Goal: Transaction & Acquisition: Purchase product/service

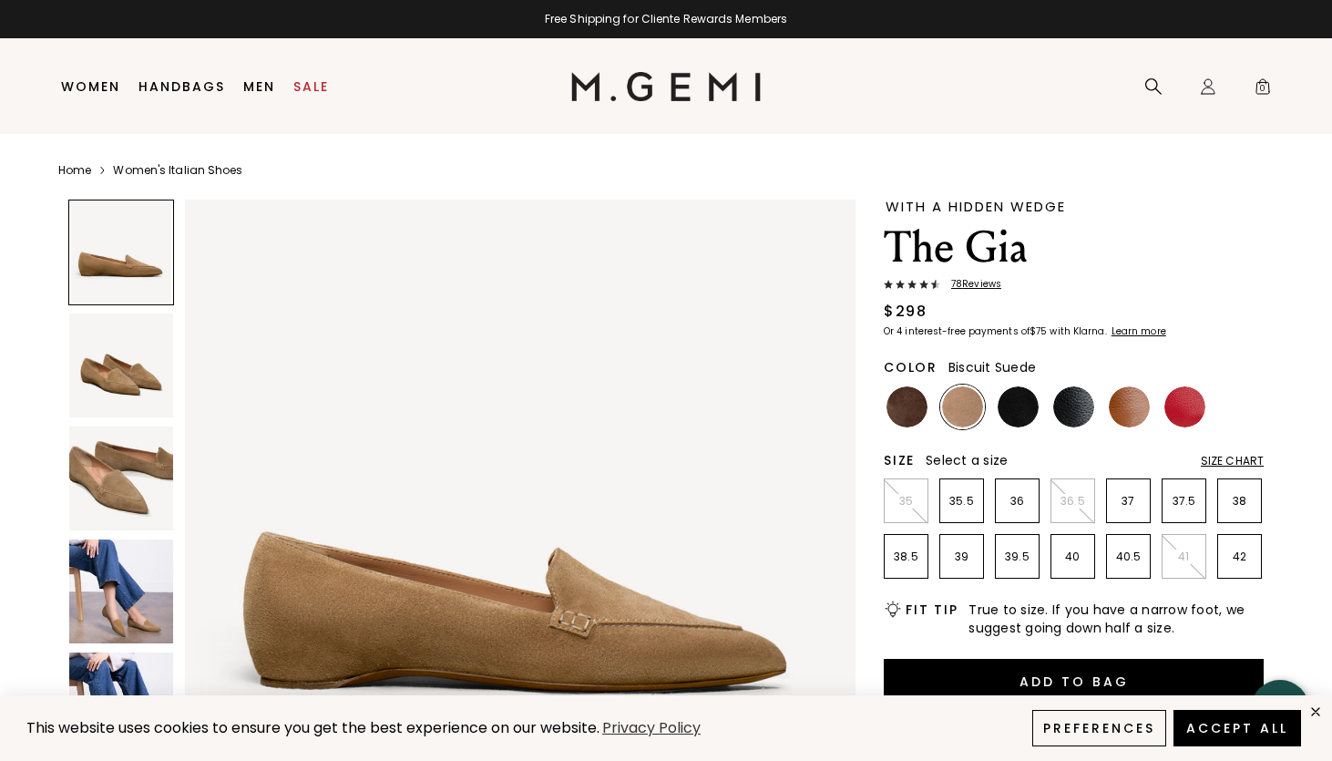
click at [148, 494] on img at bounding box center [121, 478] width 104 height 104
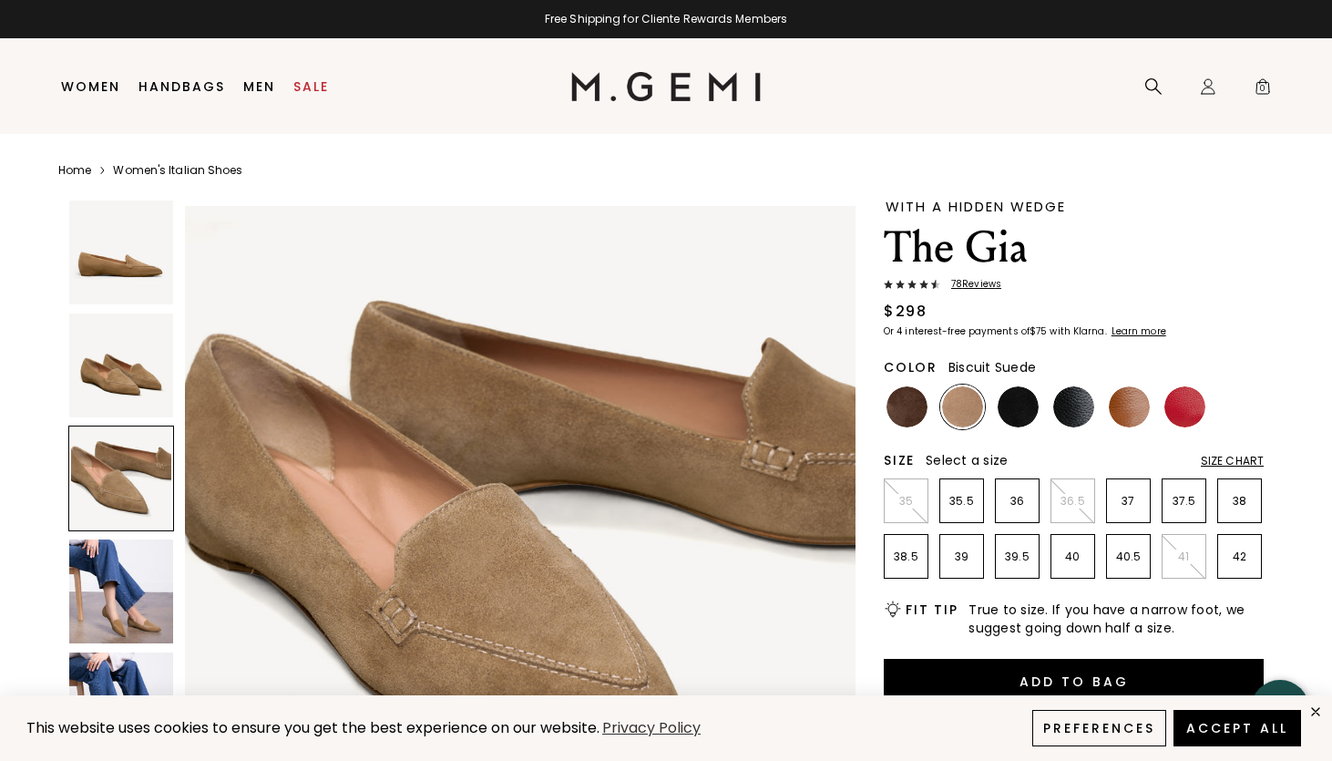
scroll to position [1378, 0]
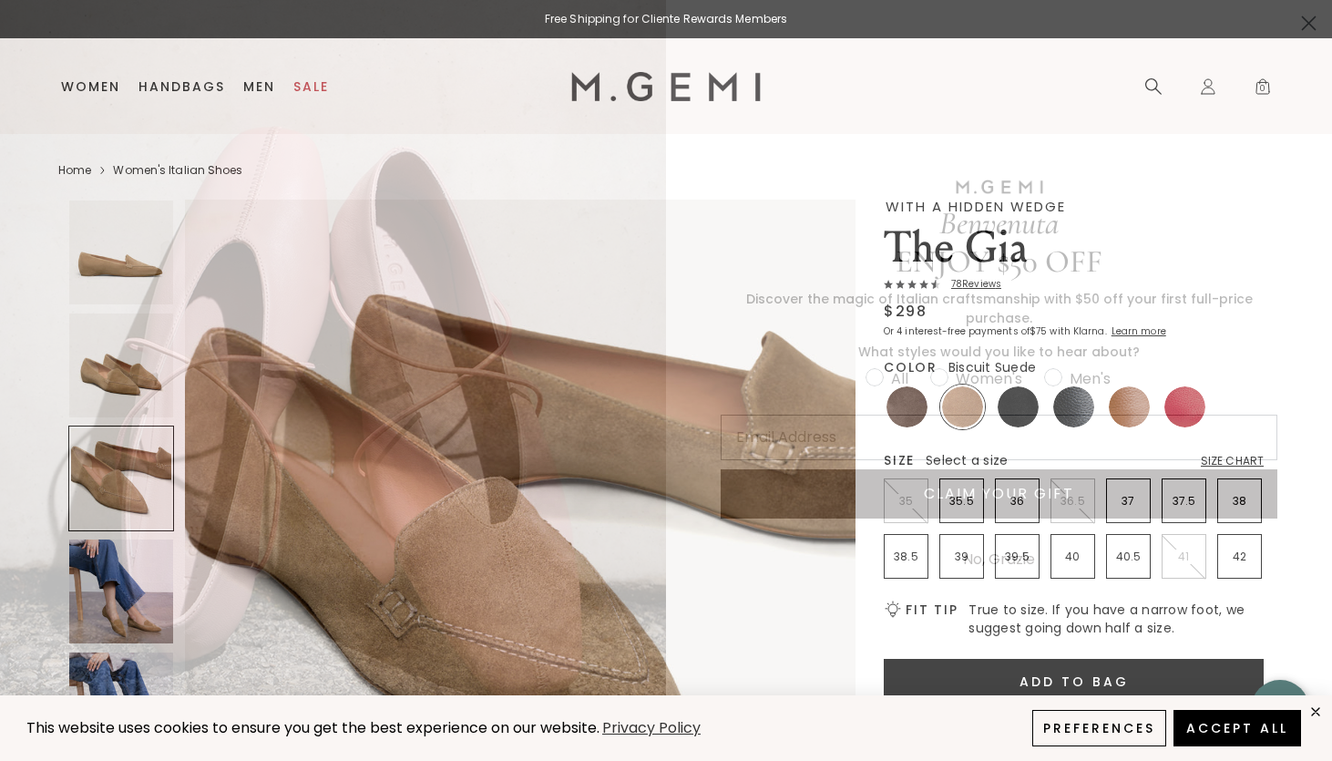
click at [1318, 15] on circle "Close dialog" at bounding box center [1309, 23] width 30 height 30
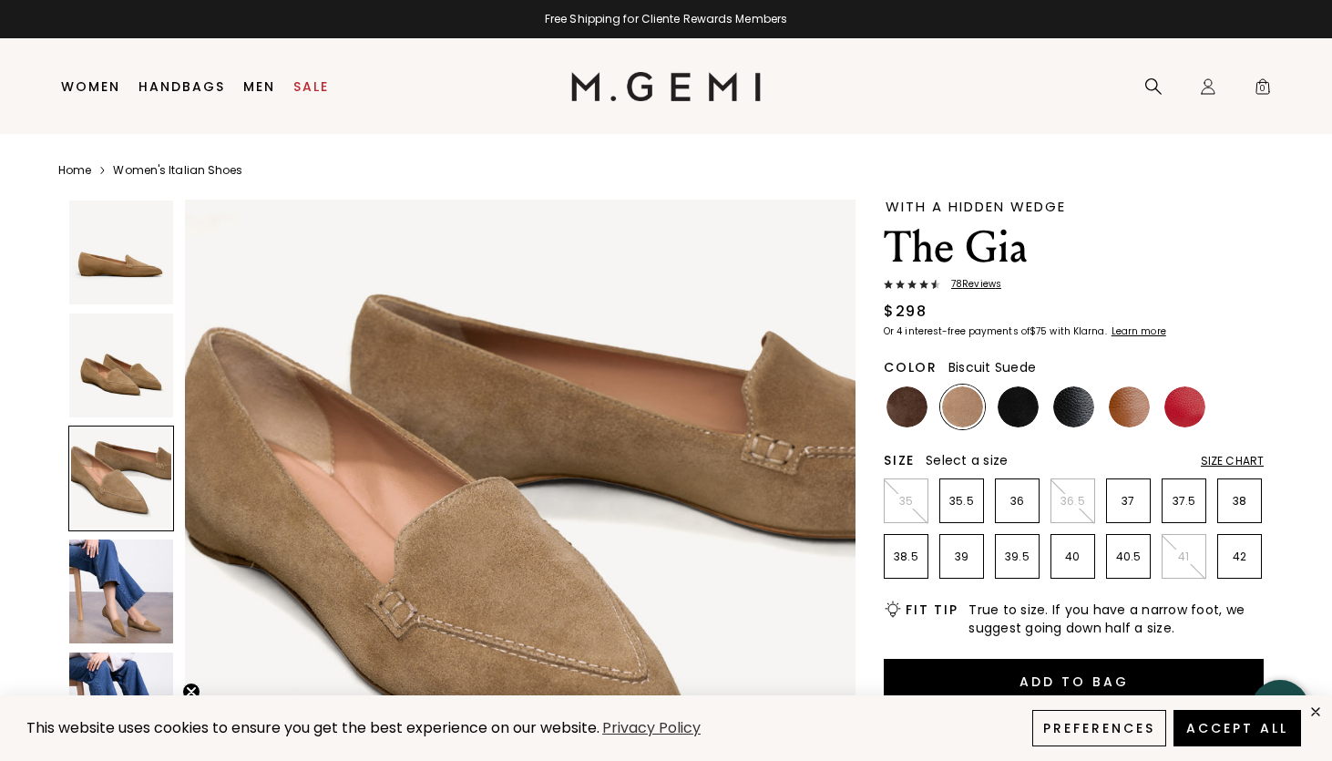
click at [107, 576] on img at bounding box center [121, 591] width 104 height 104
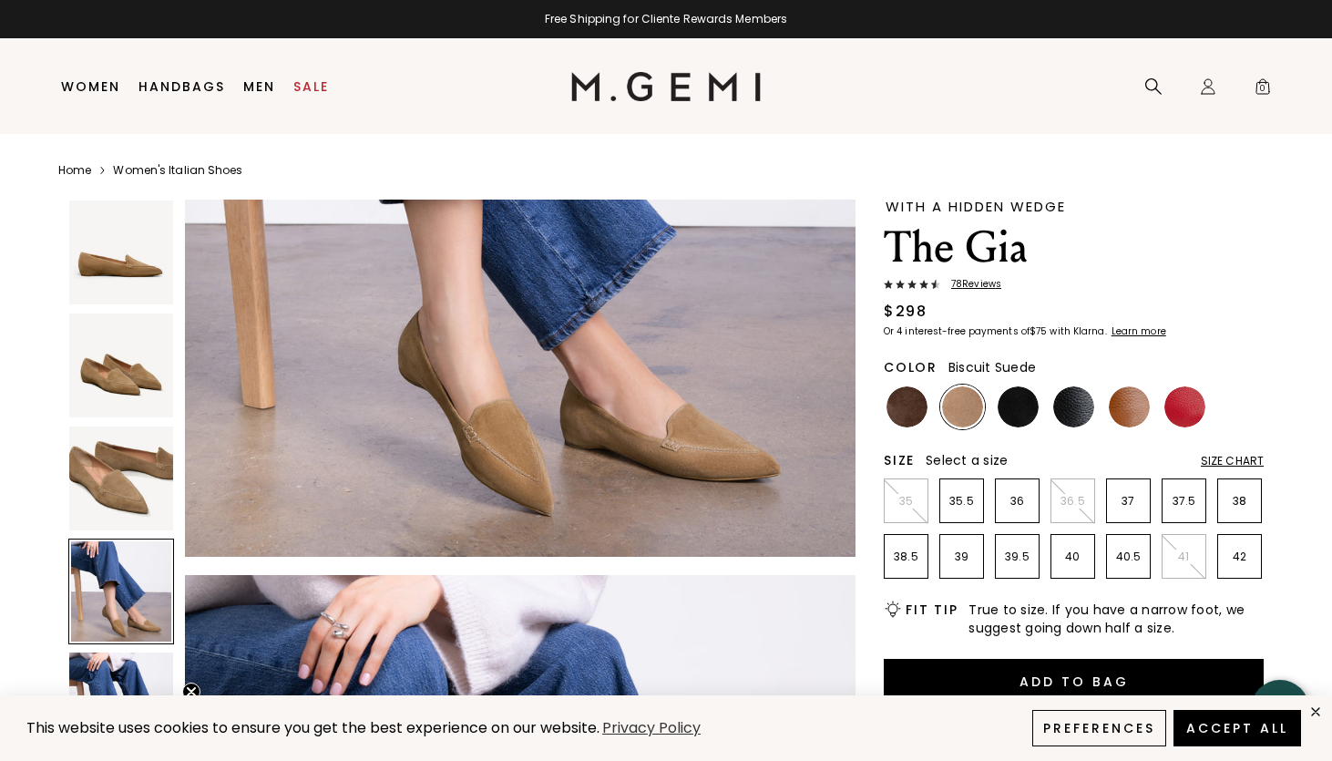
scroll to position [2454, 0]
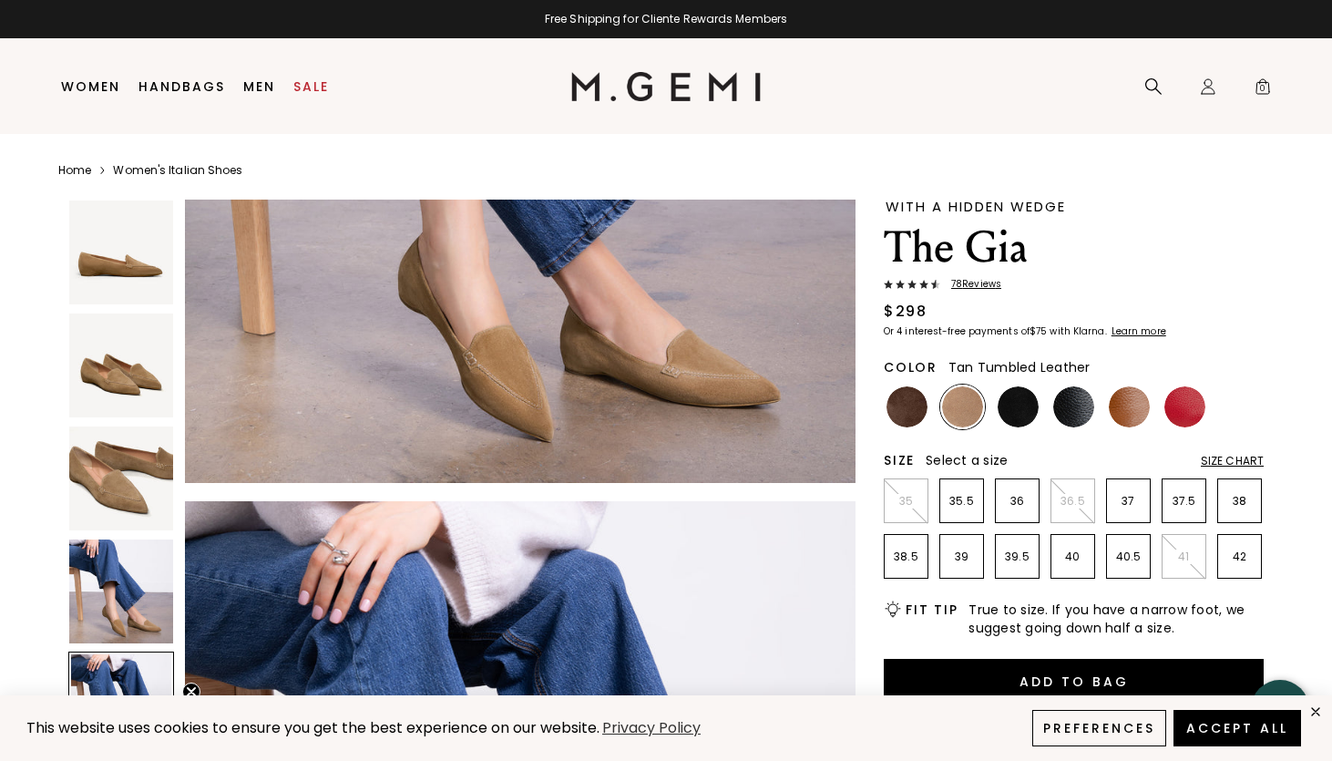
click at [1135, 411] on img at bounding box center [1129, 406] width 41 height 41
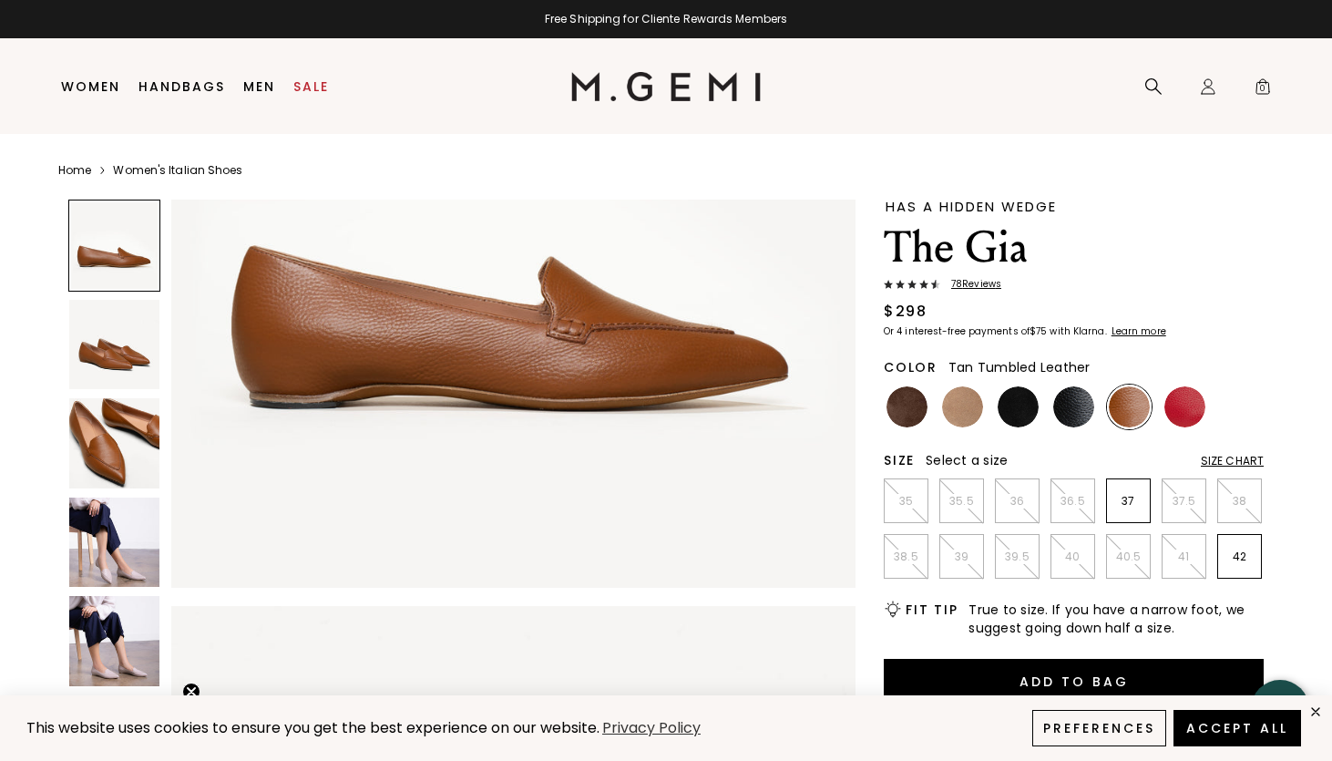
scroll to position [371, 0]
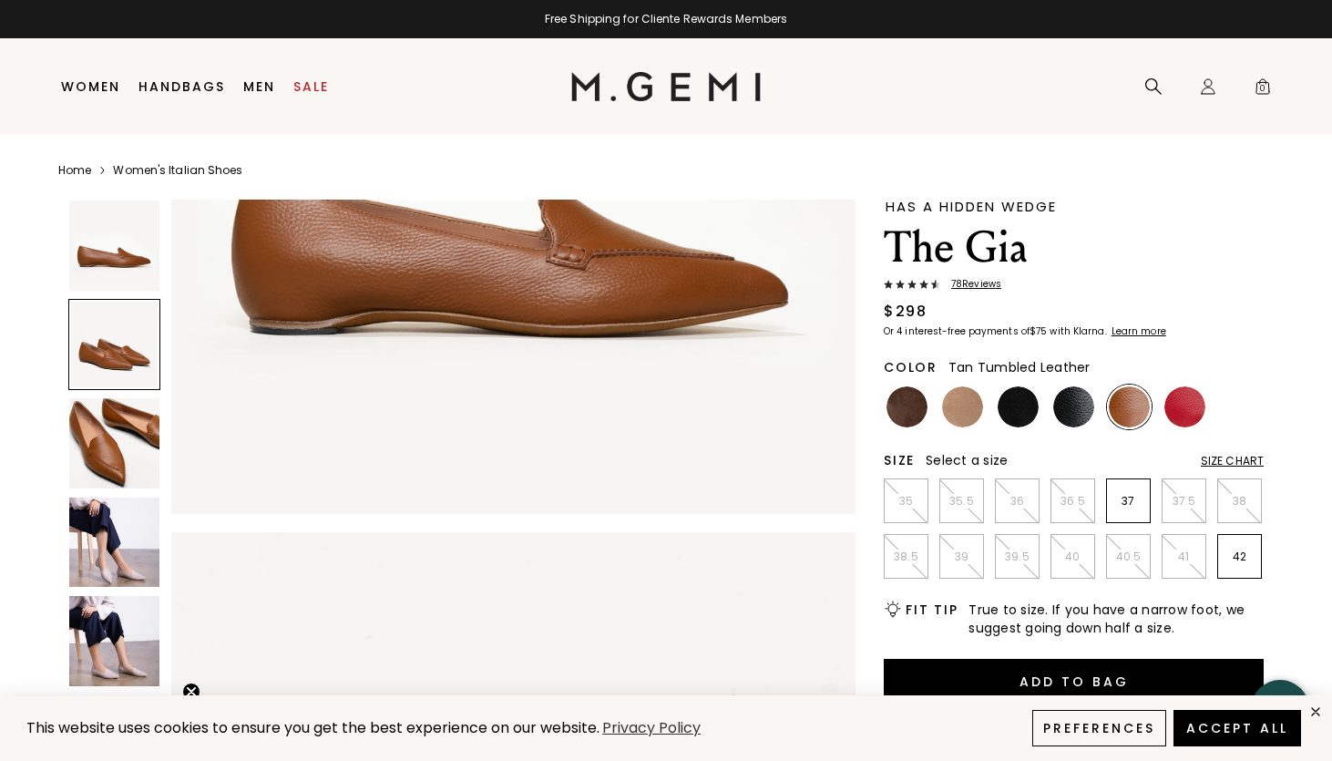
click at [131, 535] on img at bounding box center [114, 543] width 90 height 90
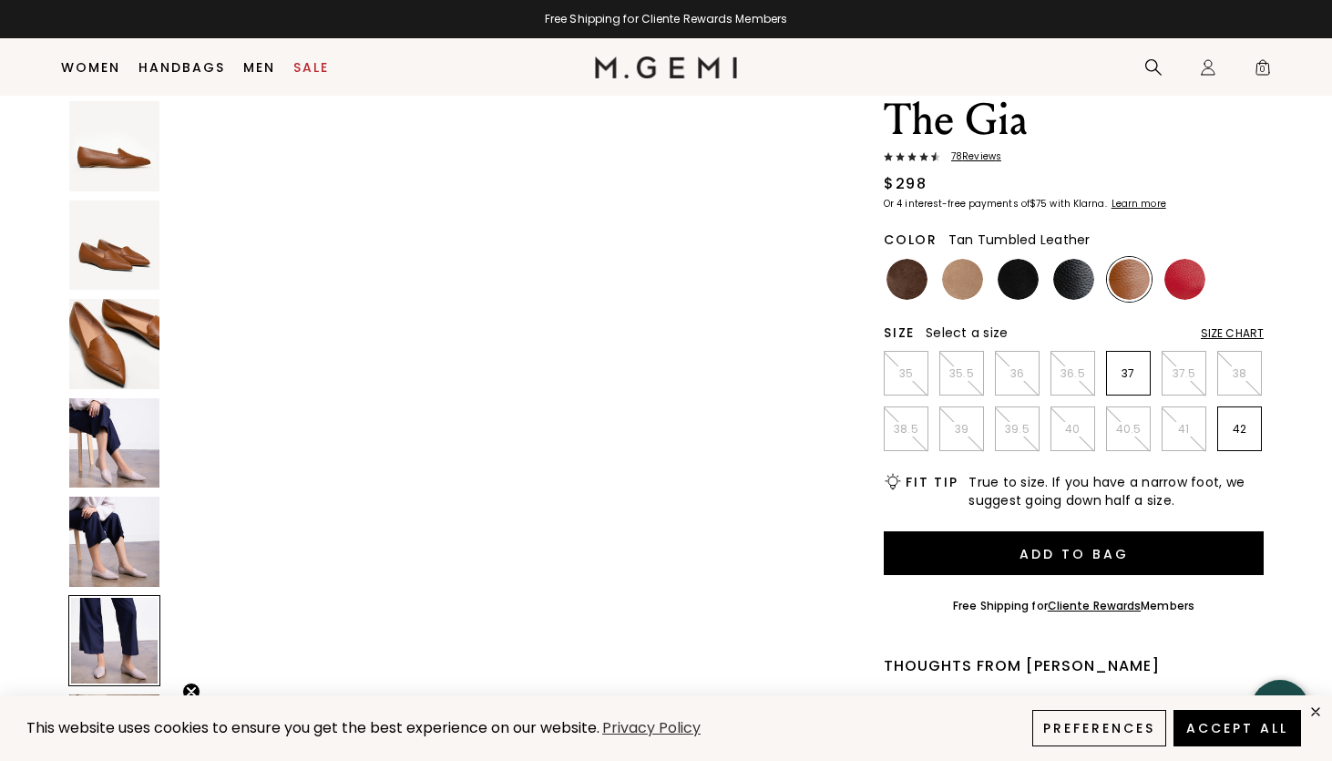
scroll to position [3877, 0]
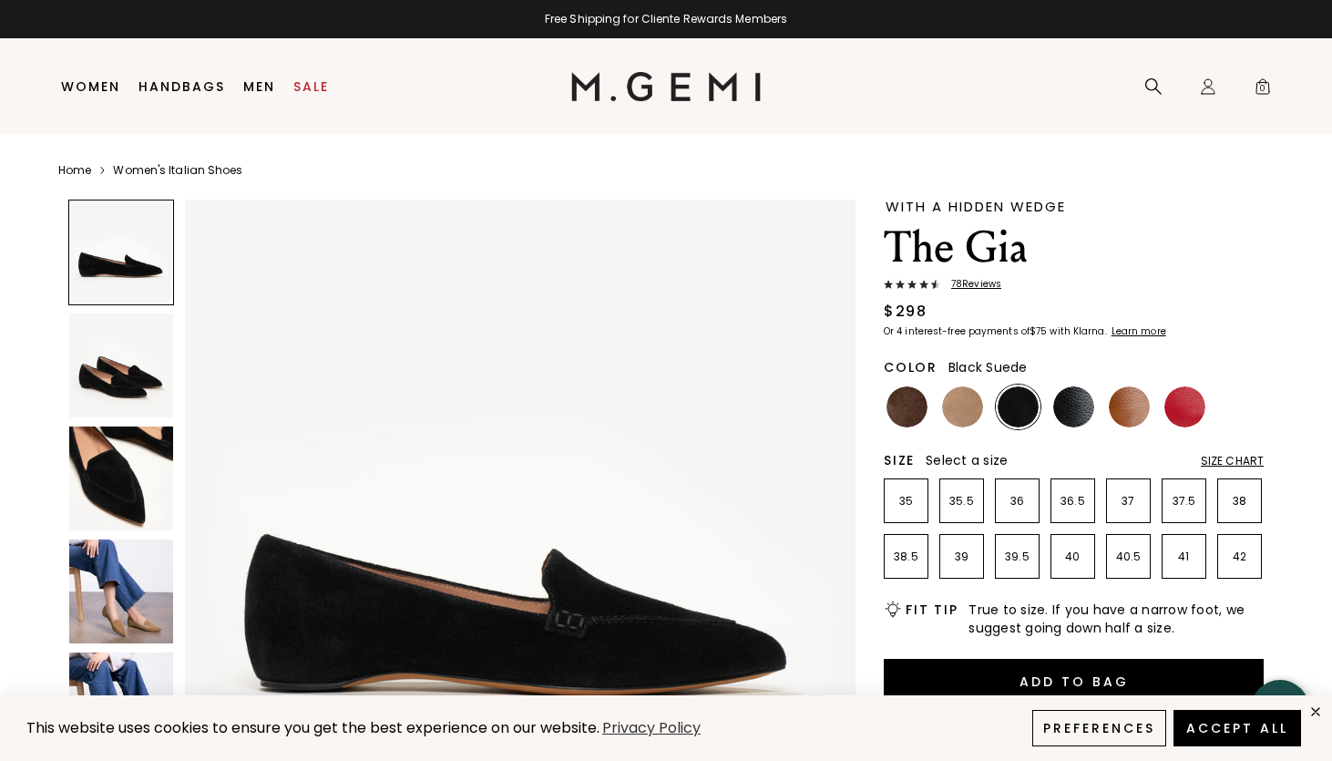
click at [140, 471] on img at bounding box center [121, 478] width 104 height 104
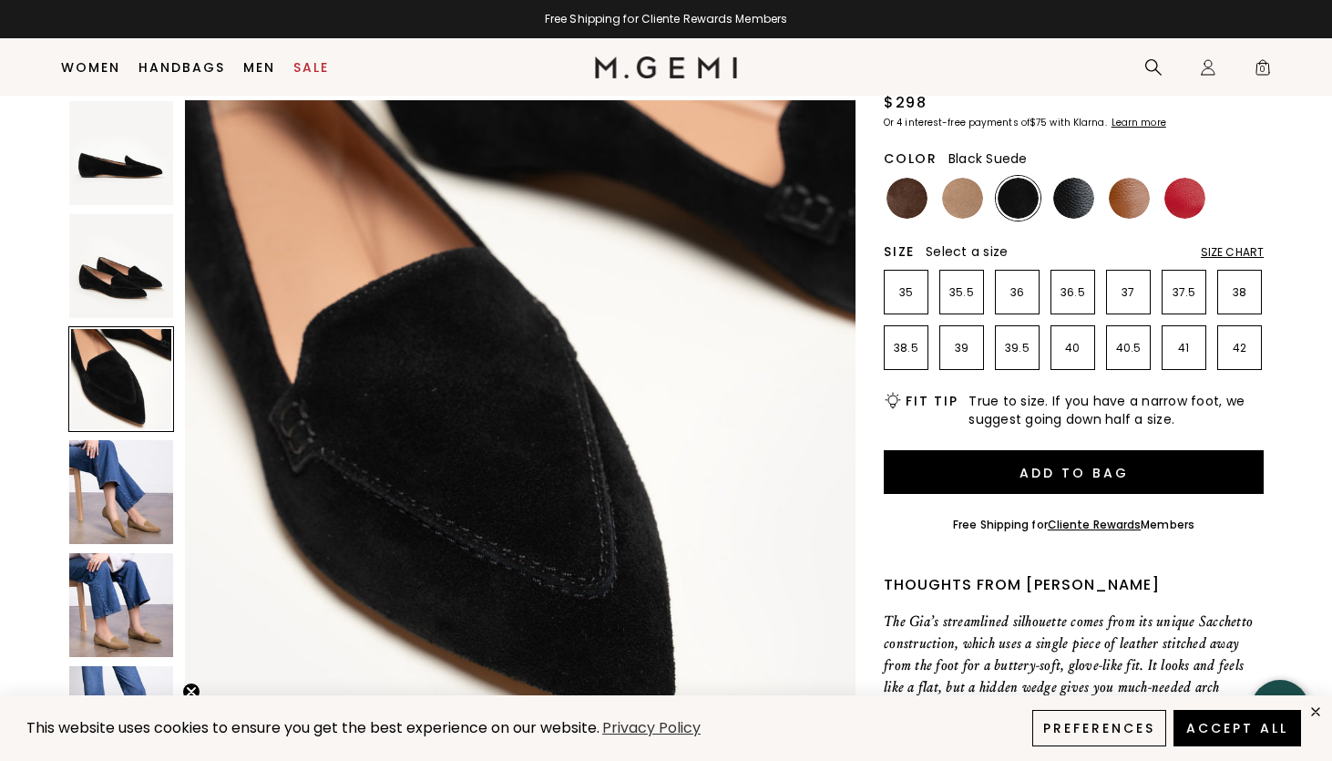
scroll to position [182, 0]
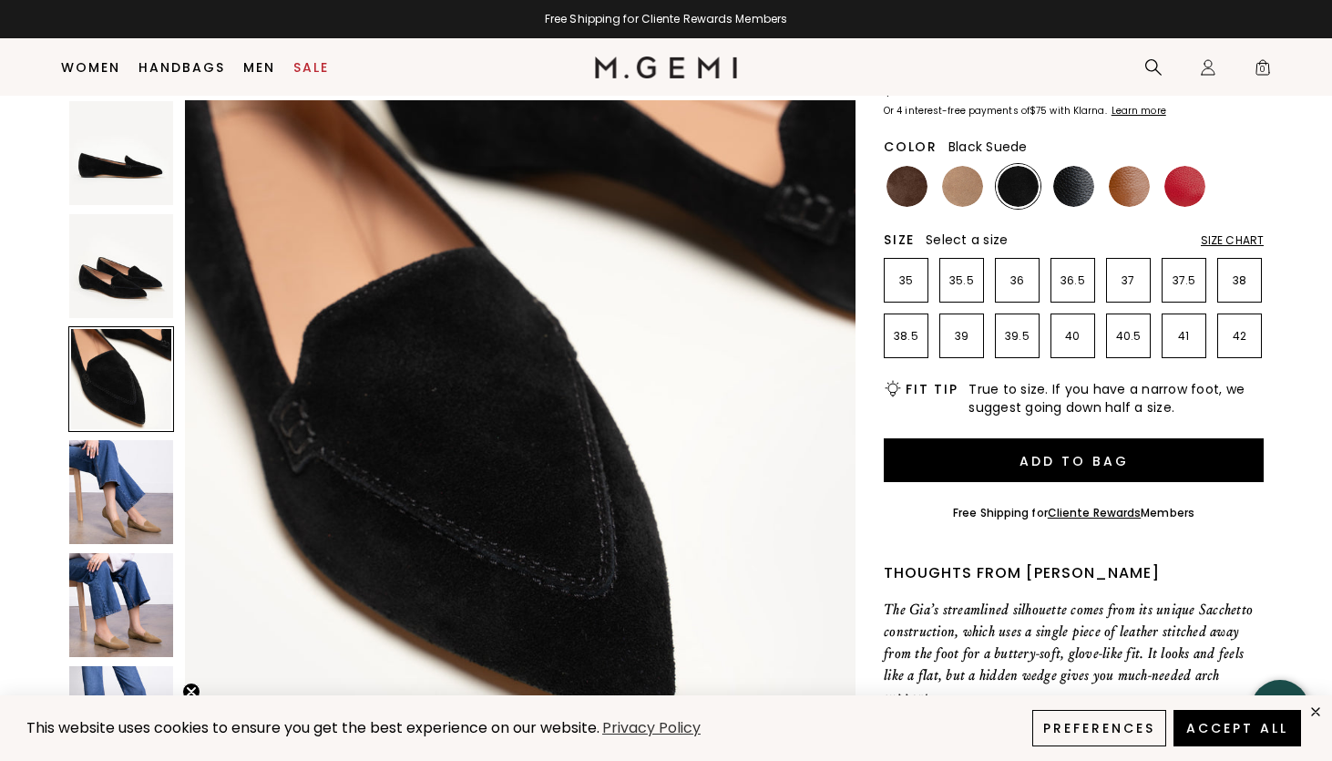
click at [137, 657] on div at bounding box center [121, 605] width 106 height 106
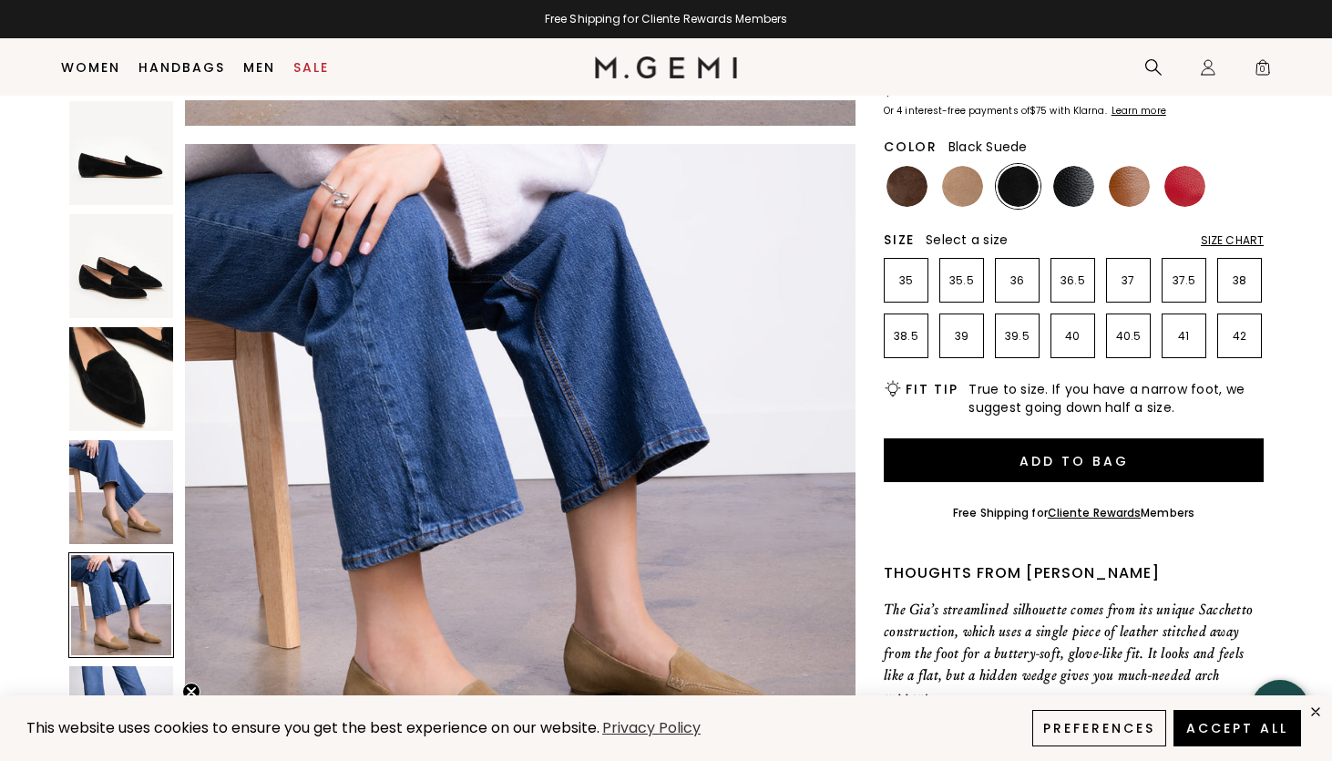
click at [145, 513] on img at bounding box center [121, 492] width 104 height 104
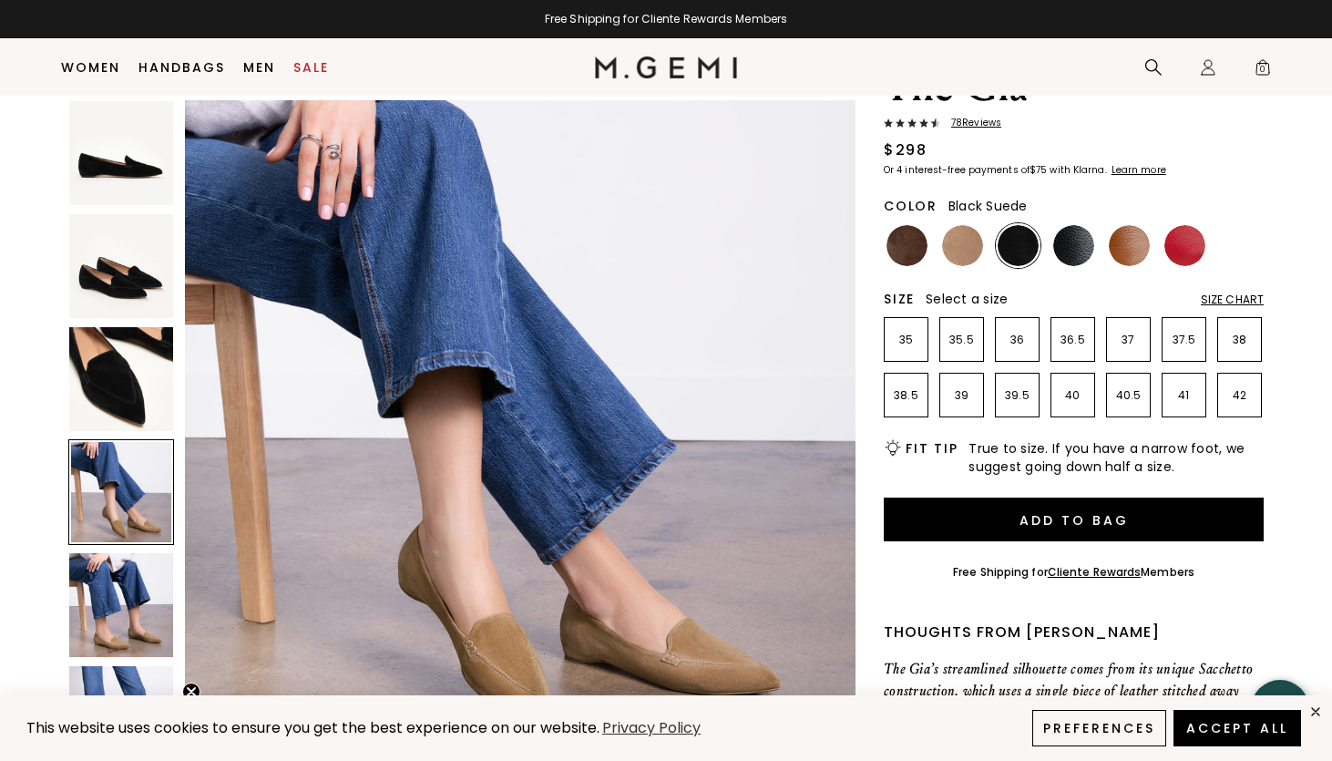
scroll to position [0, 0]
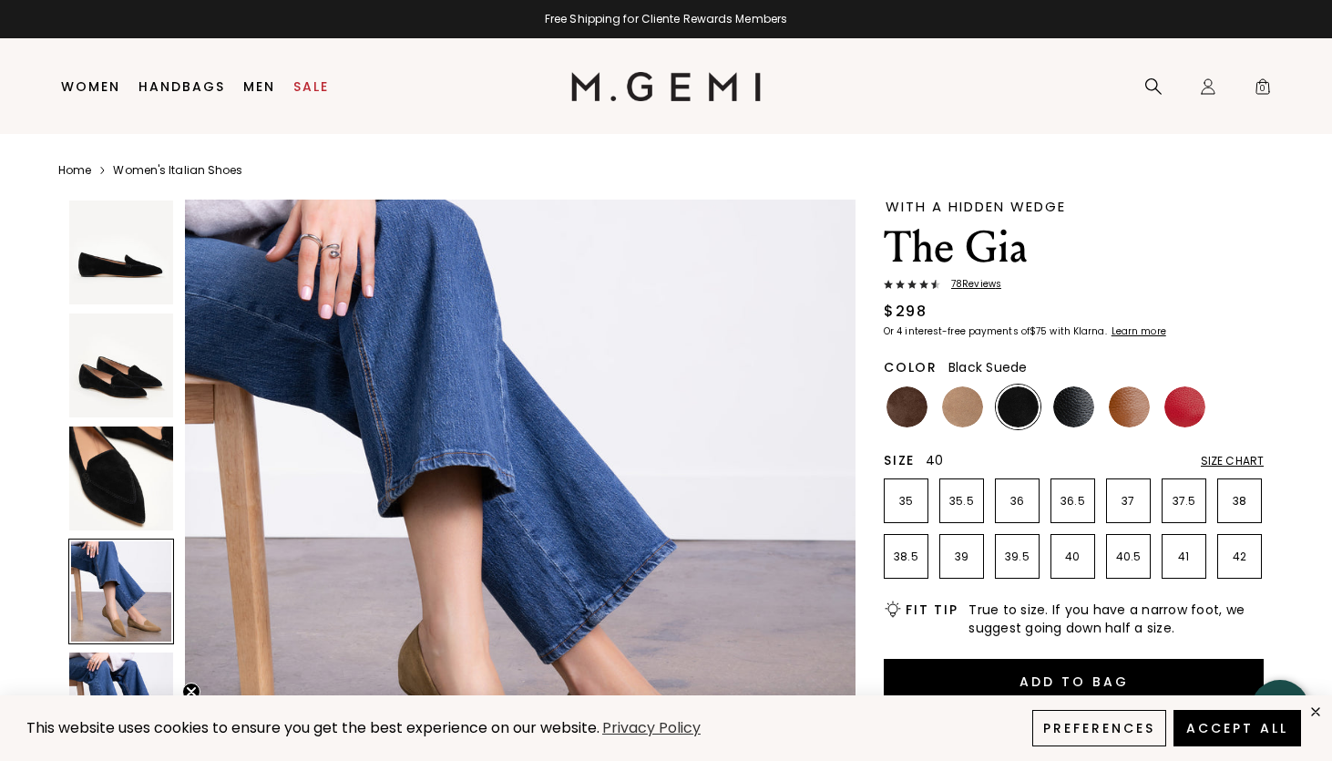
click at [1087, 553] on p "40" at bounding box center [1073, 557] width 43 height 15
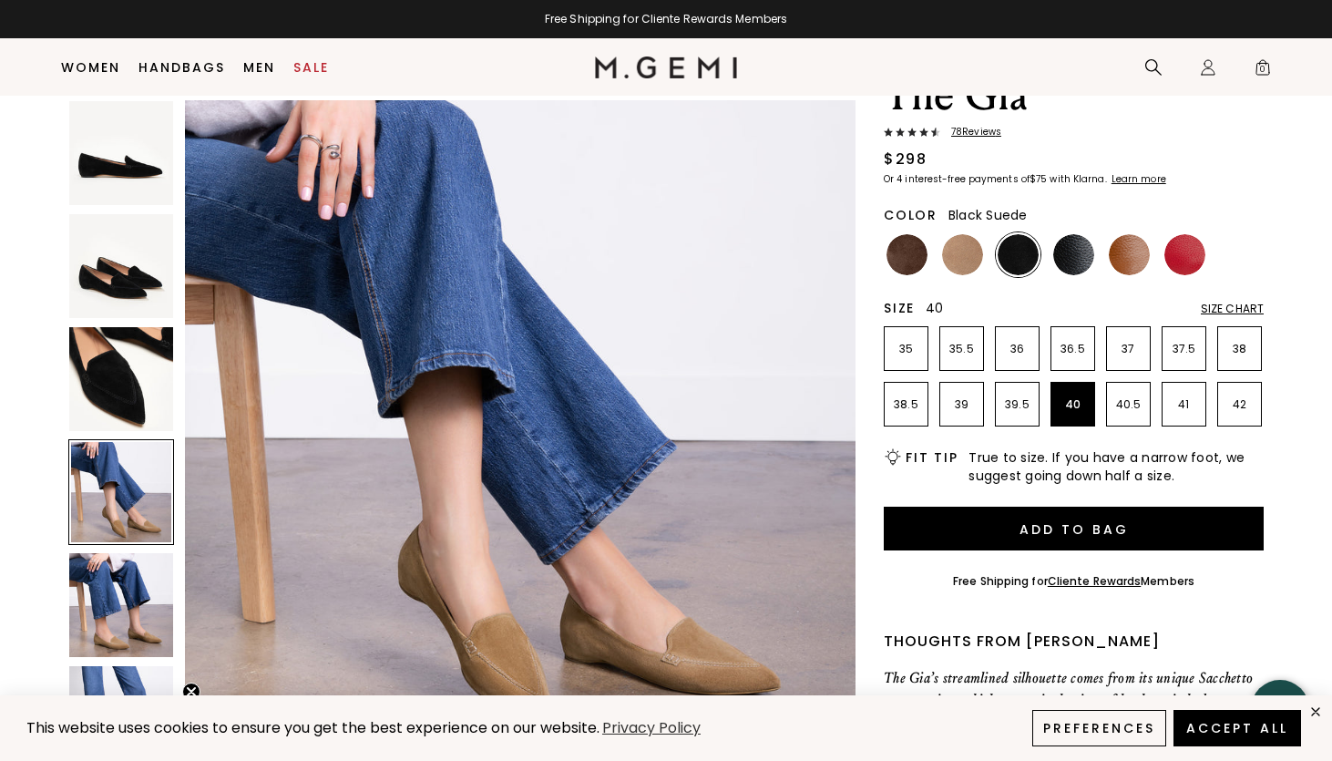
scroll to position [113, 0]
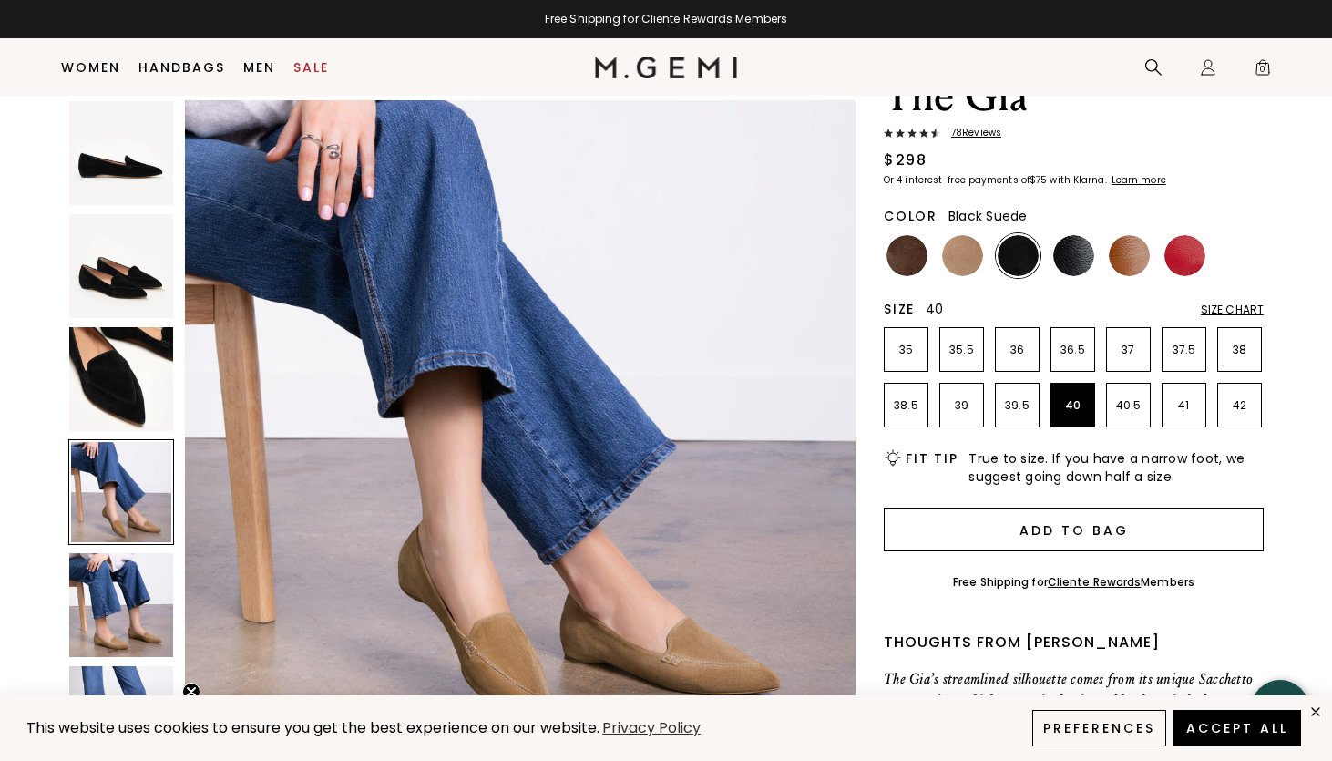
click at [1085, 536] on button "Add to Bag" at bounding box center [1074, 530] width 380 height 44
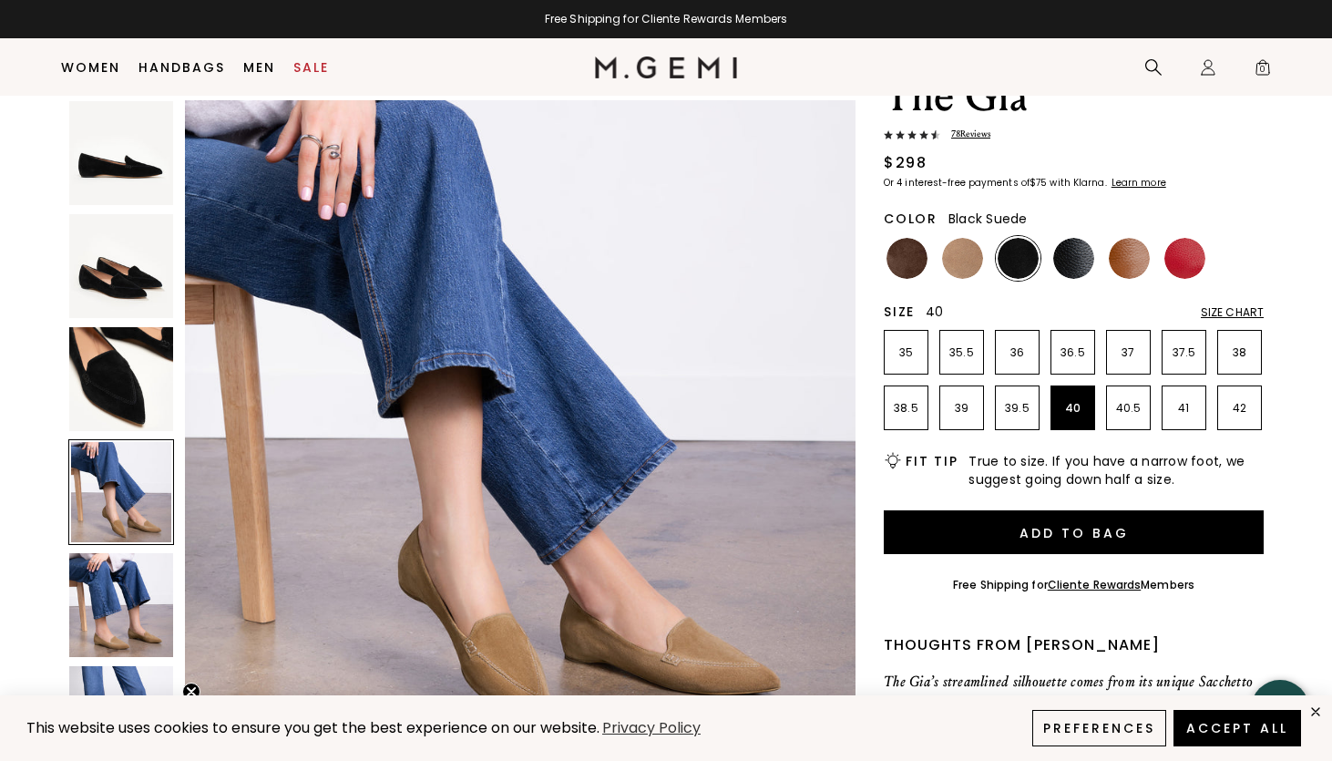
scroll to position [0, 0]
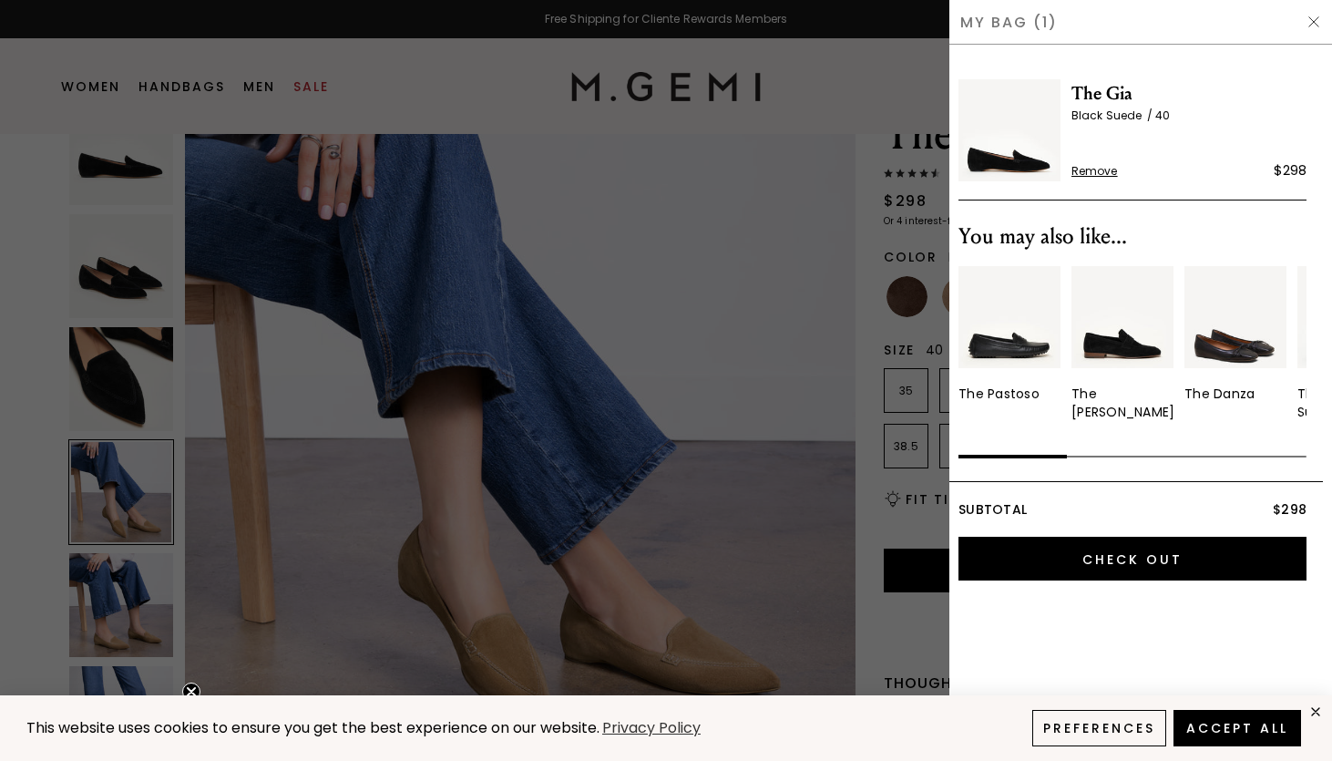
click at [1315, 16] on img at bounding box center [1314, 22] width 15 height 15
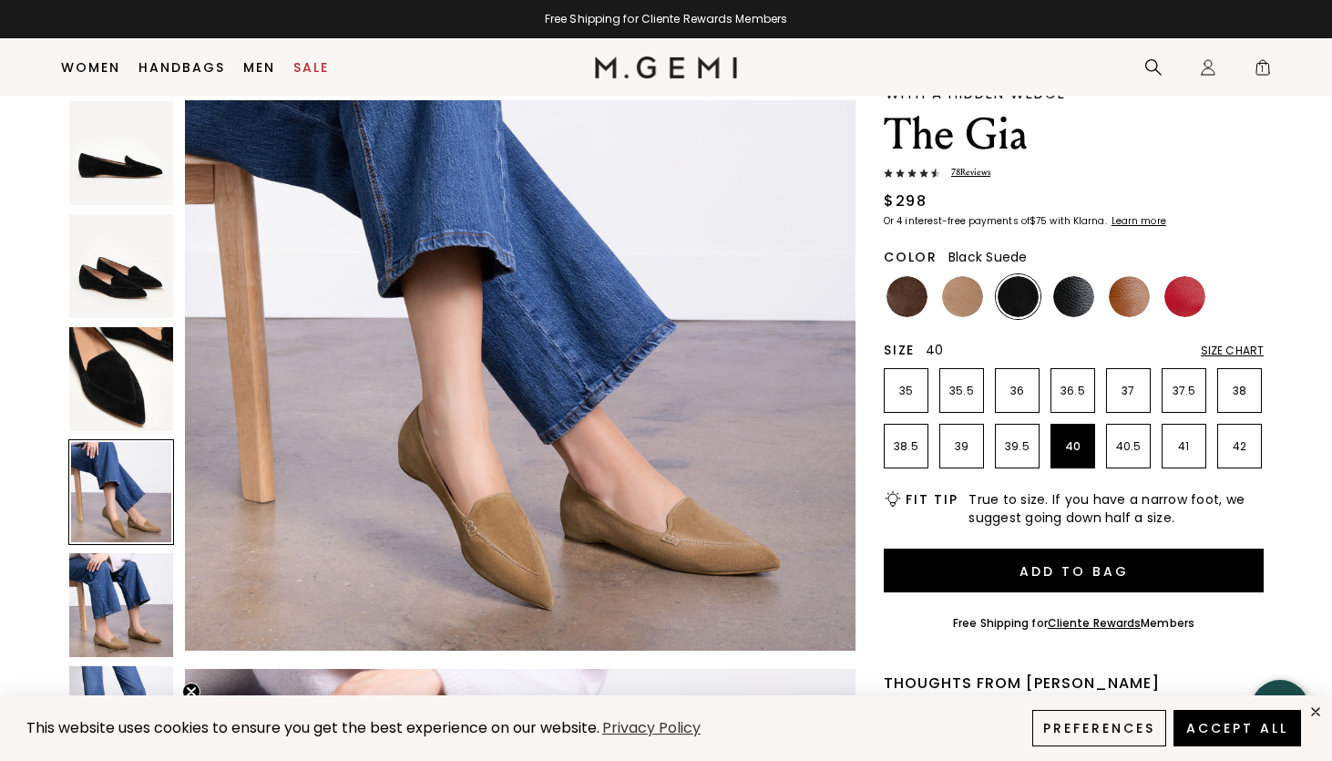
scroll to position [2186, 0]
click at [1015, 292] on img at bounding box center [1018, 296] width 41 height 41
click at [97, 391] on img at bounding box center [121, 379] width 104 height 104
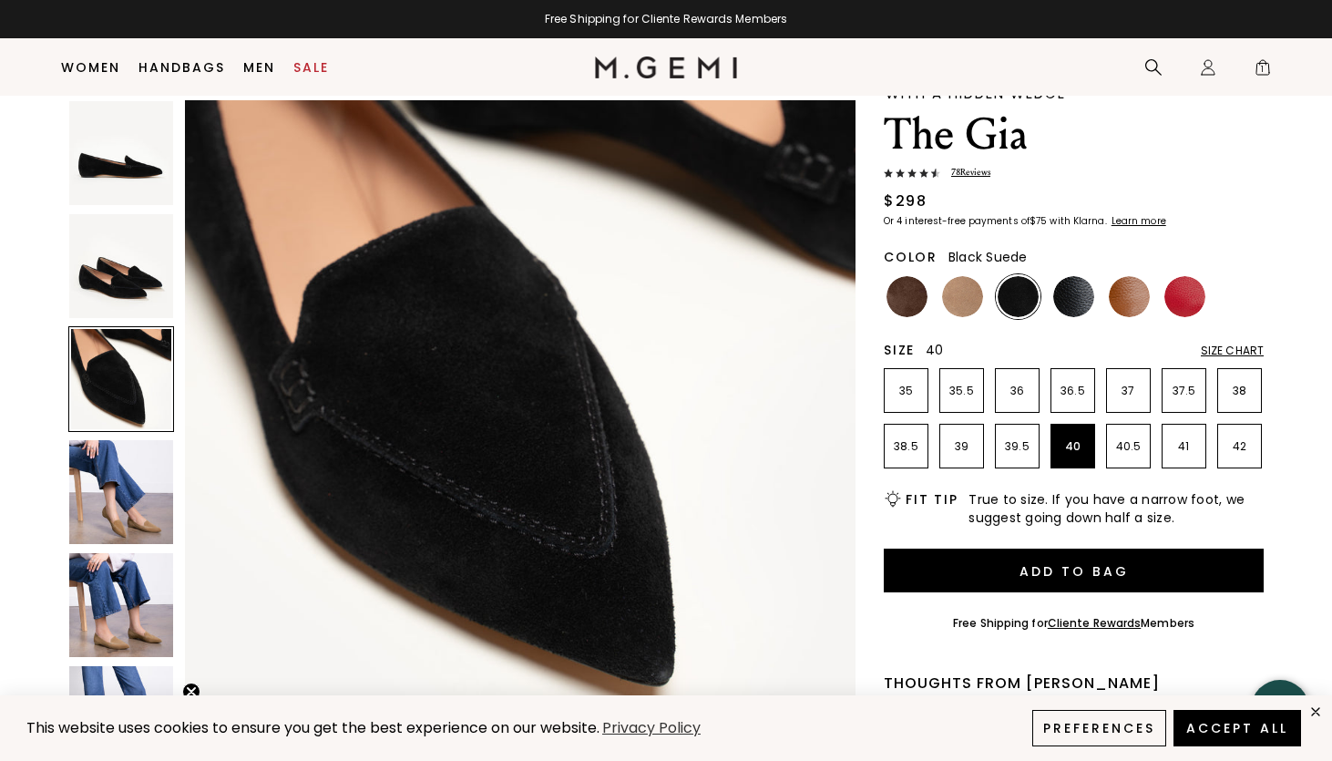
scroll to position [1378, 0]
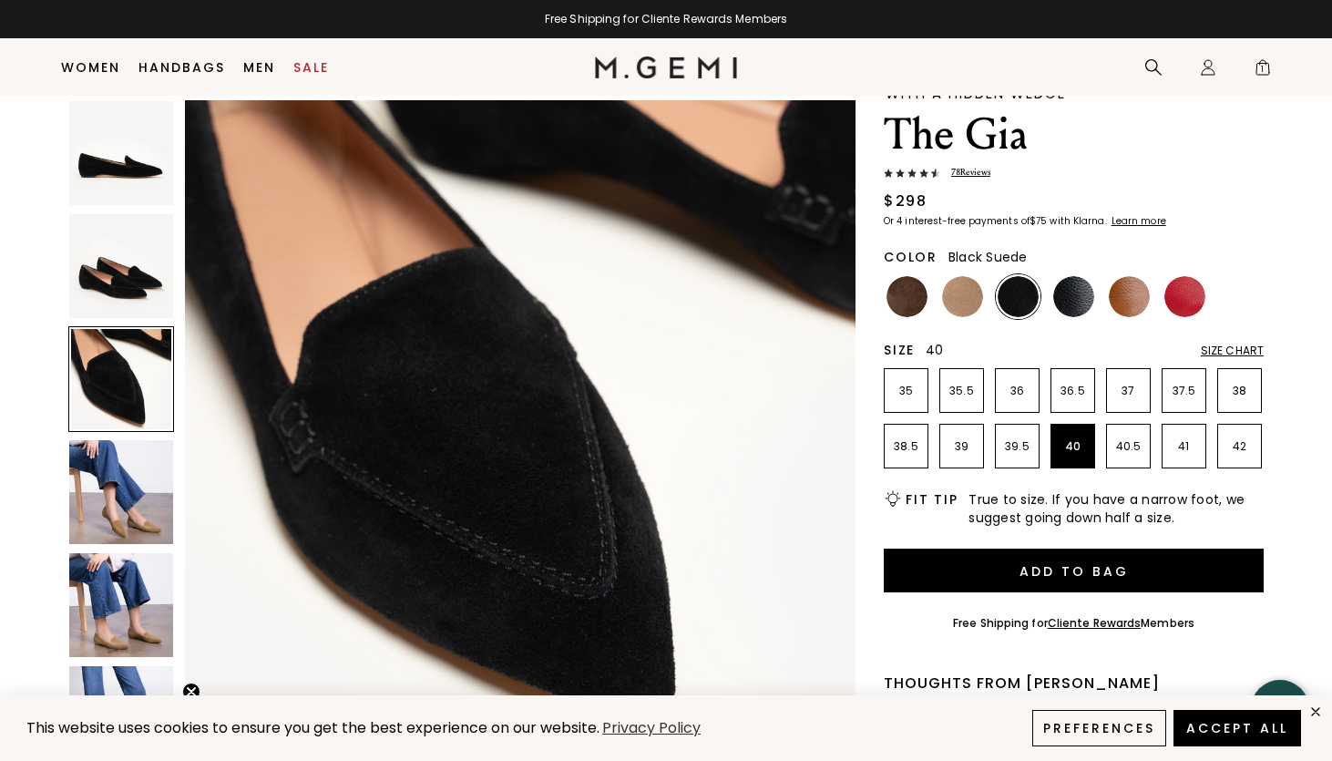
click at [124, 219] on img at bounding box center [121, 266] width 104 height 104
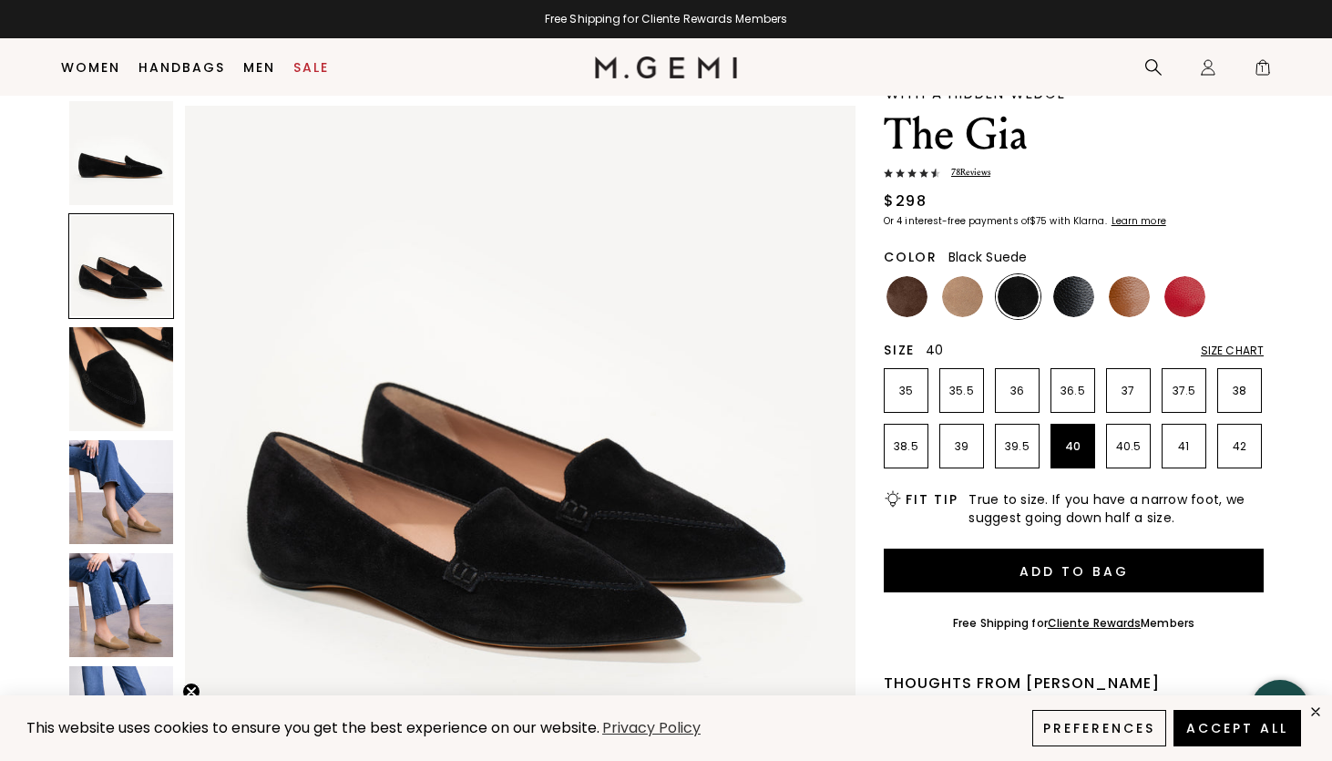
click at [118, 161] on img at bounding box center [121, 153] width 104 height 104
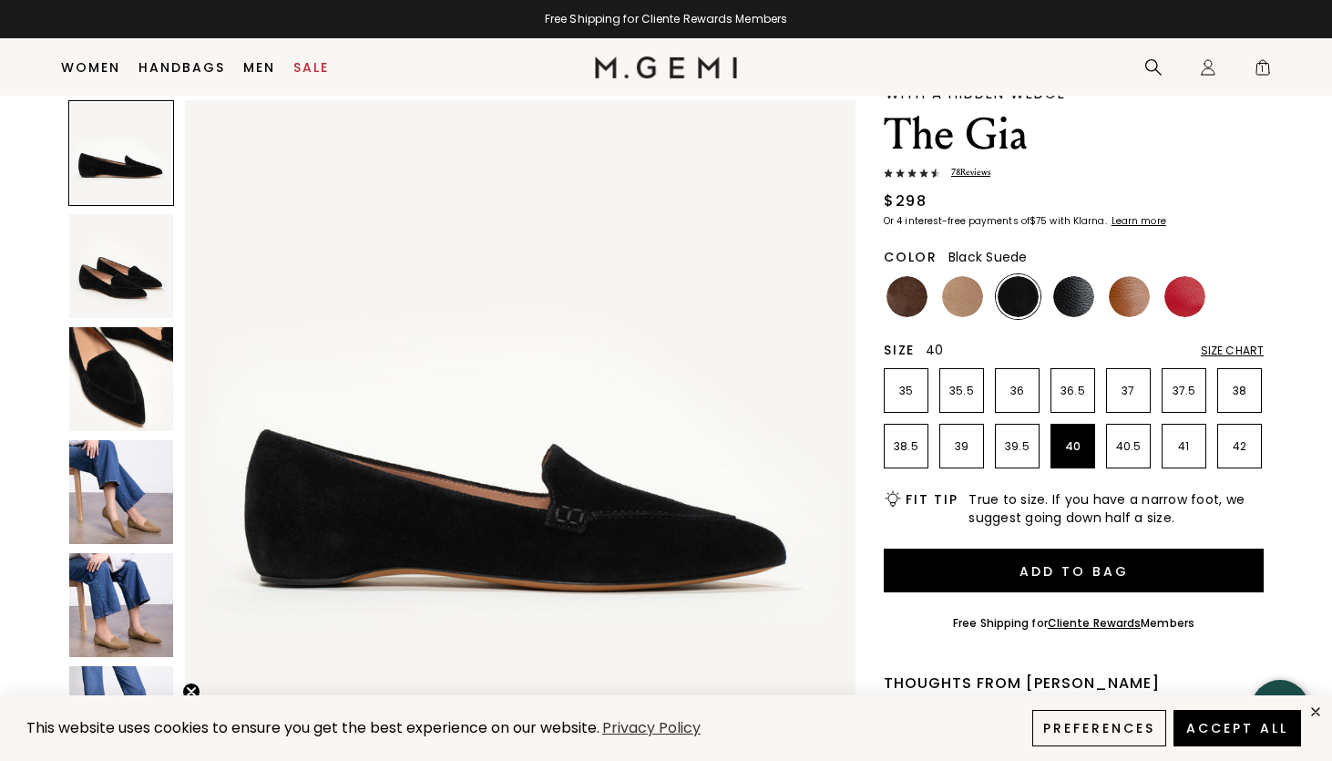
scroll to position [0, 0]
